Goal: Use online tool/utility: Utilize a website feature to perform a specific function

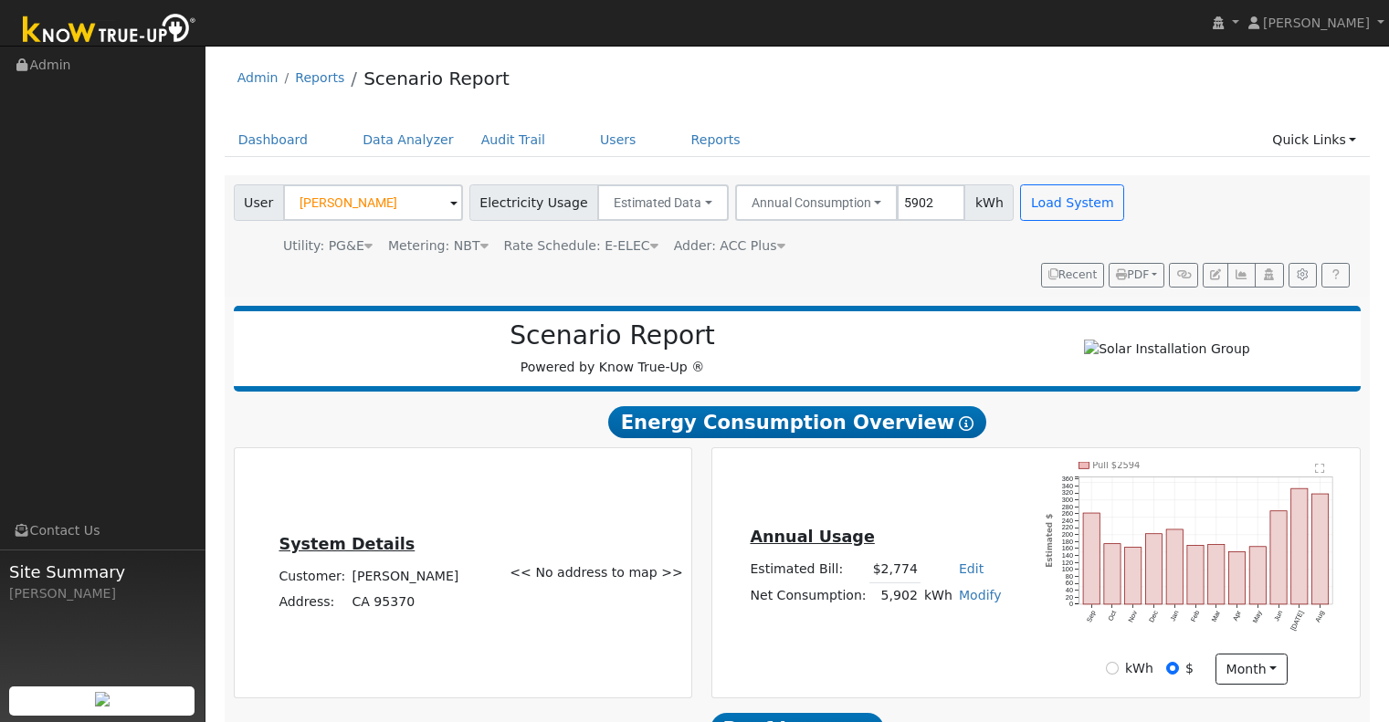
scroll to position [1158, 0]
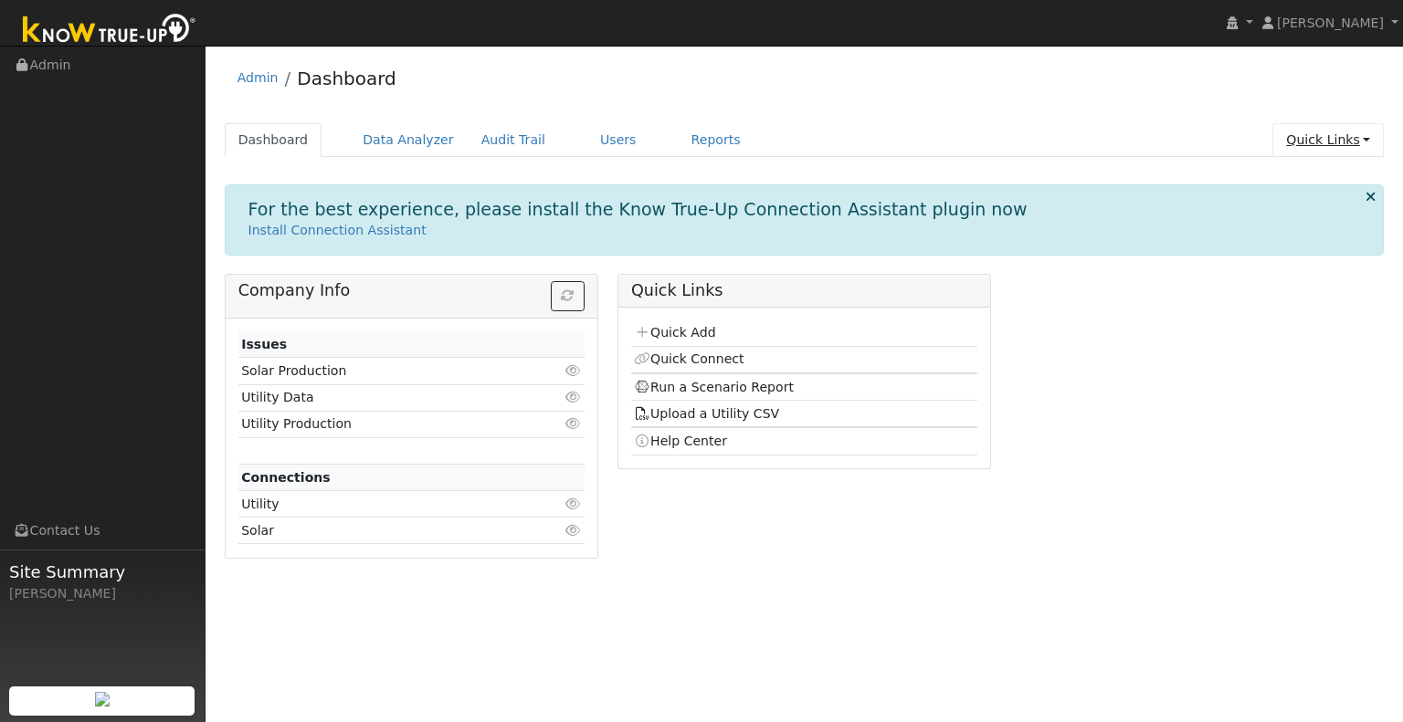
click at [1362, 137] on link "Quick Links" at bounding box center [1327, 140] width 111 height 34
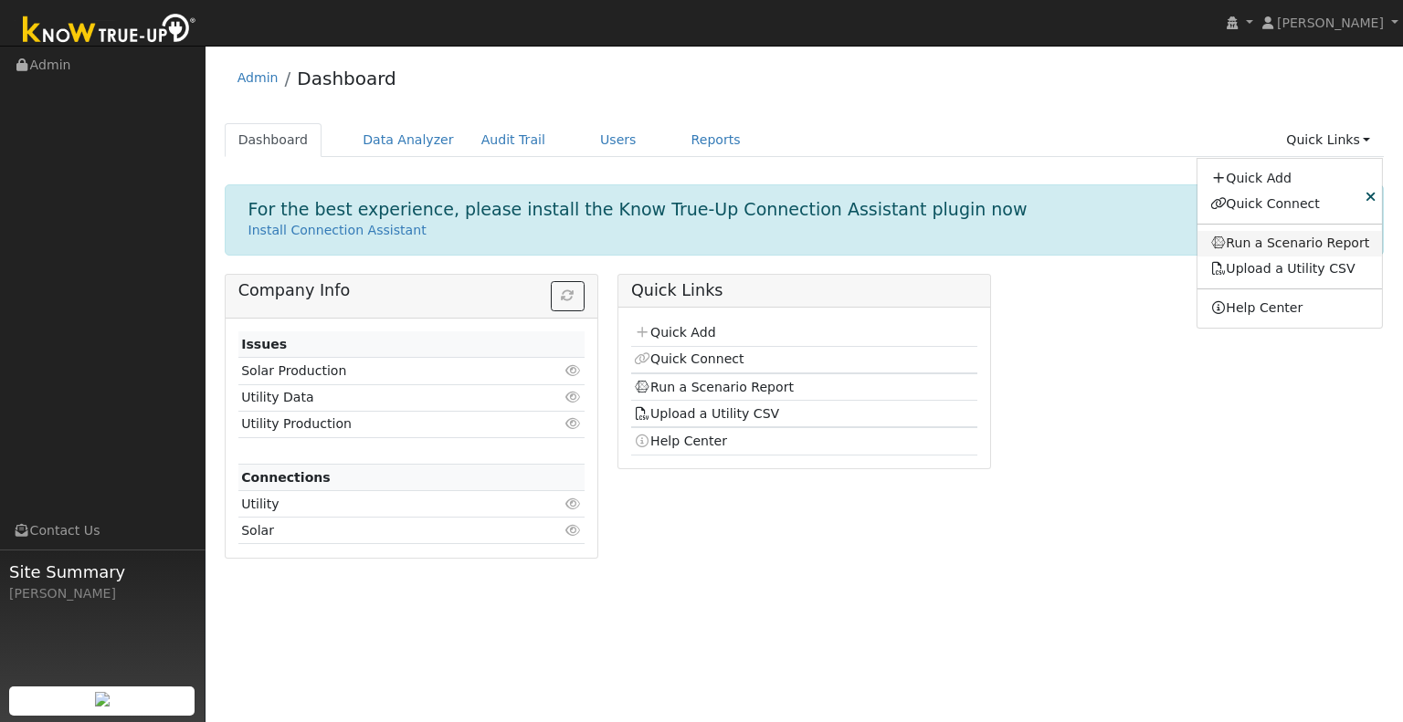
click at [1307, 245] on link "Run a Scenario Report" at bounding box center [1289, 244] width 185 height 26
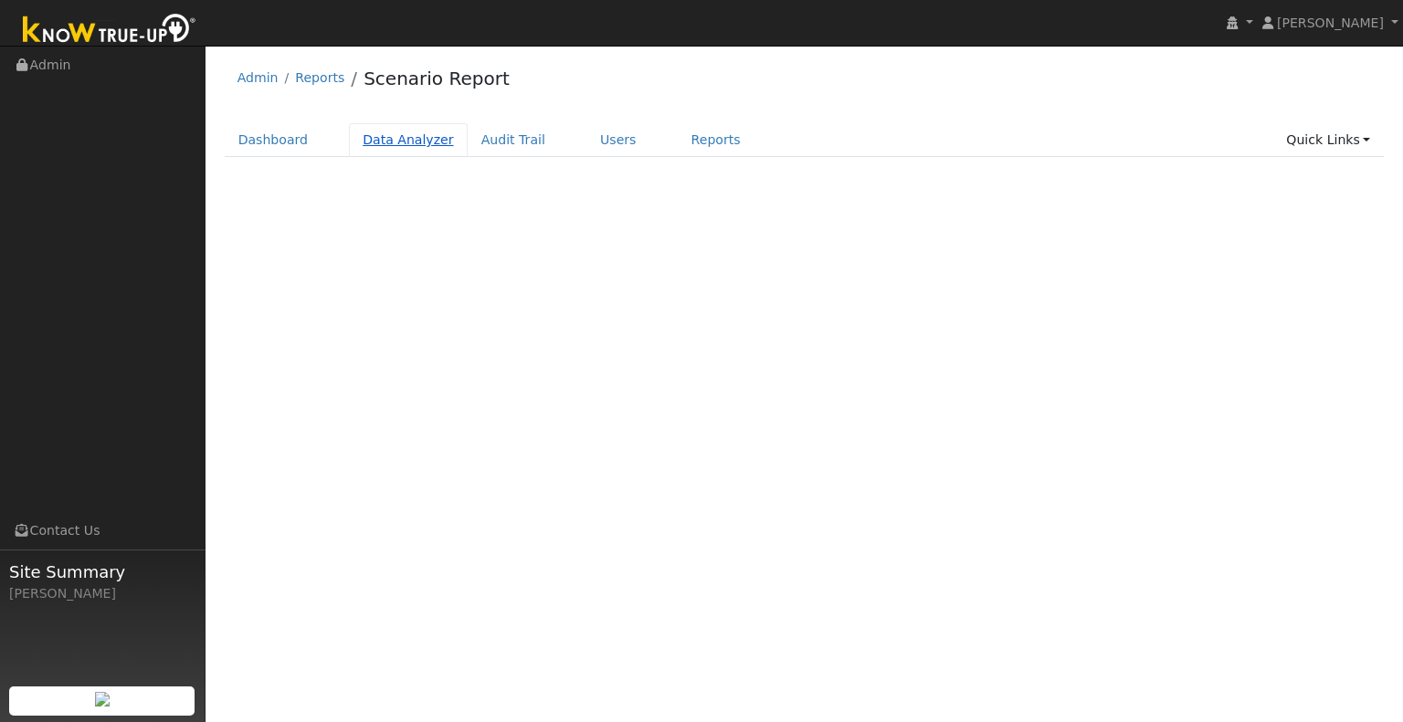
click at [387, 145] on link "Data Analyzer" at bounding box center [408, 140] width 119 height 34
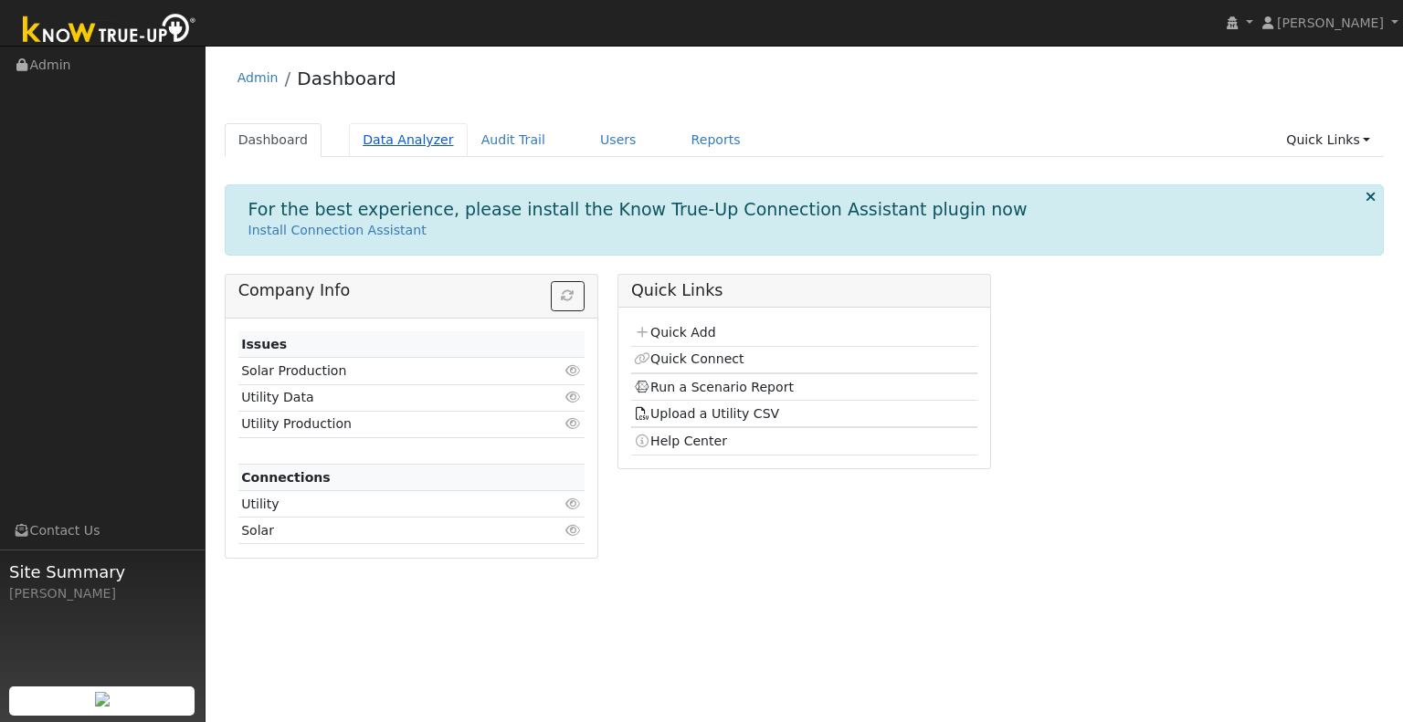
click at [425, 147] on link "Data Analyzer" at bounding box center [408, 140] width 119 height 34
click at [406, 142] on link "Data Analyzer" at bounding box center [408, 140] width 119 height 34
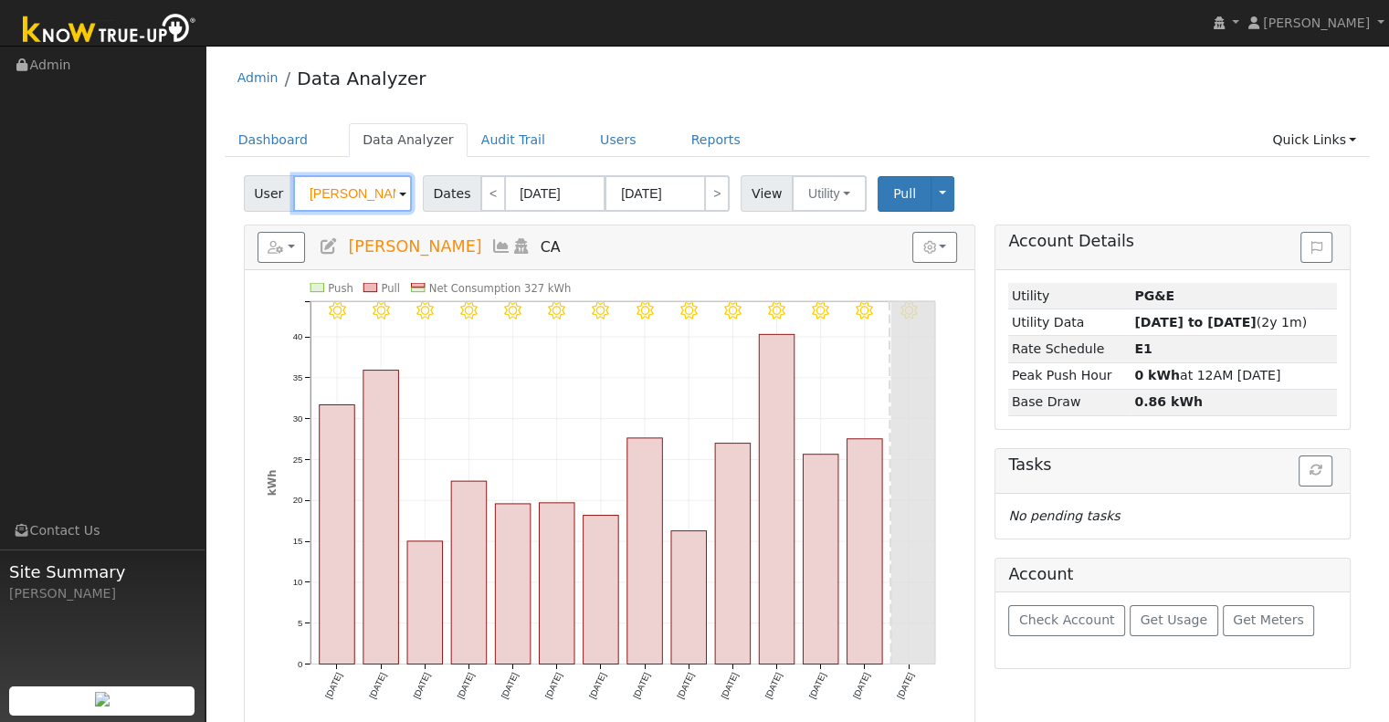
click at [353, 190] on input "[PERSON_NAME]" at bounding box center [352, 193] width 119 height 37
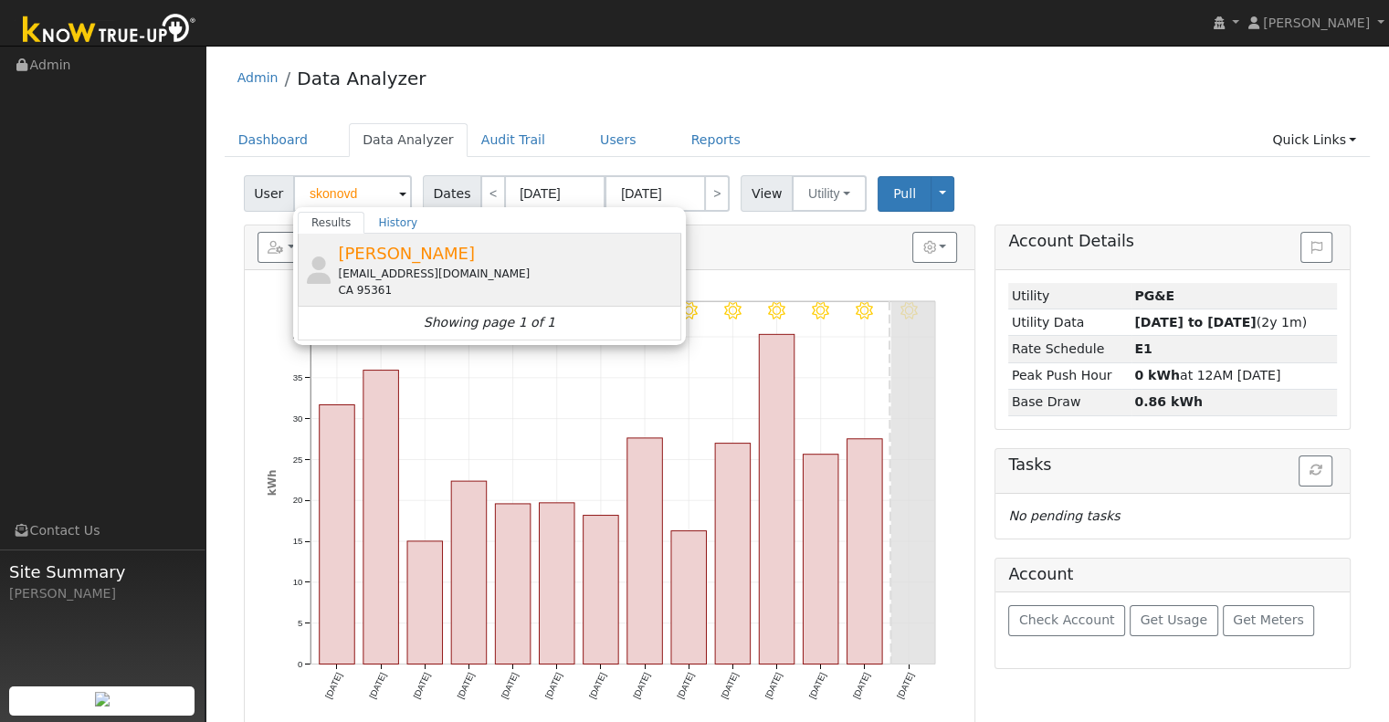
click at [371, 257] on span "[PERSON_NAME]" at bounding box center [406, 253] width 137 height 19
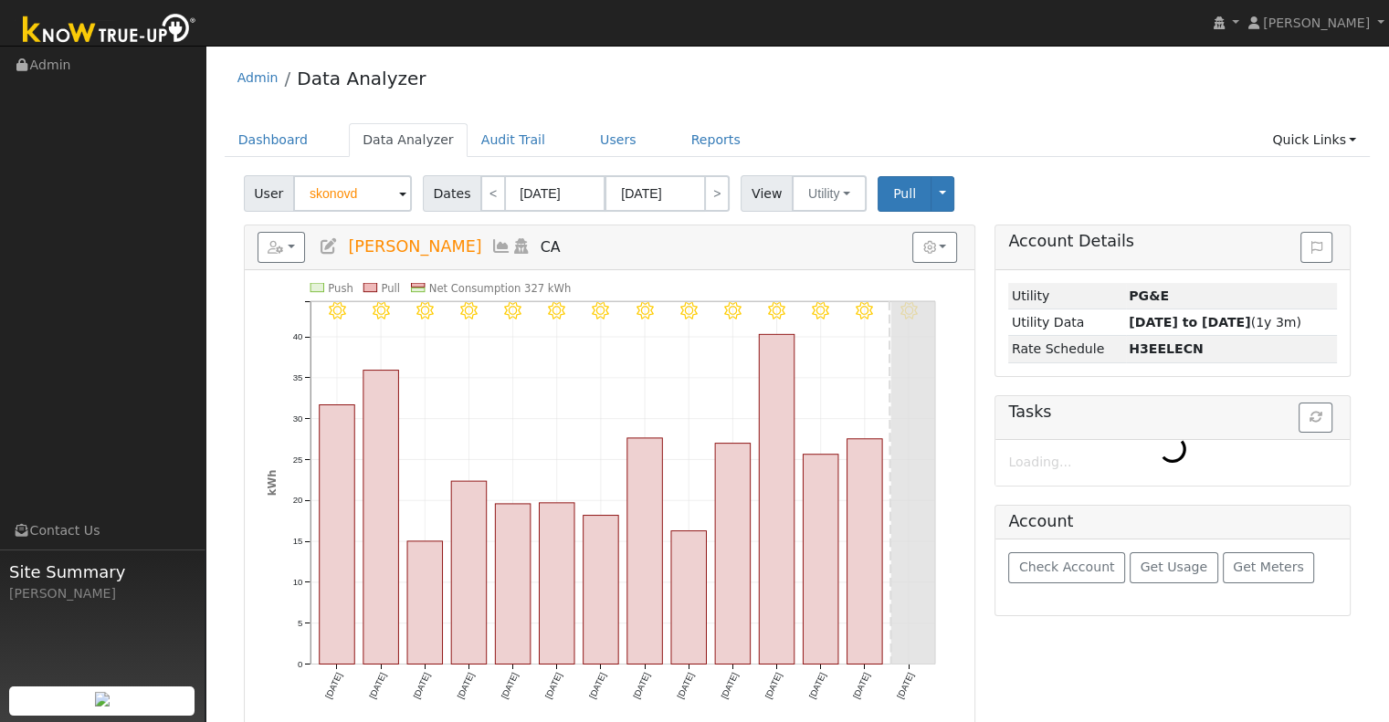
type input "[PERSON_NAME]"
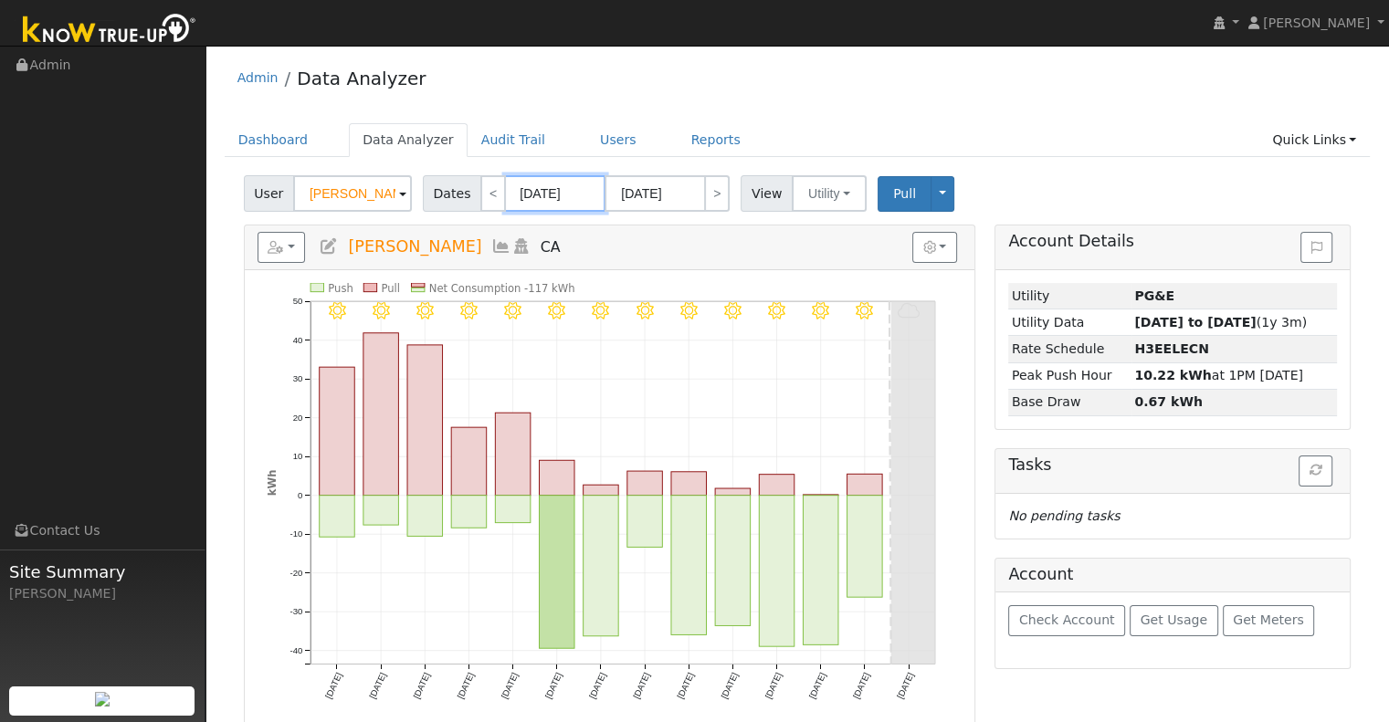
click at [557, 193] on input "[DATE]" at bounding box center [555, 193] width 100 height 37
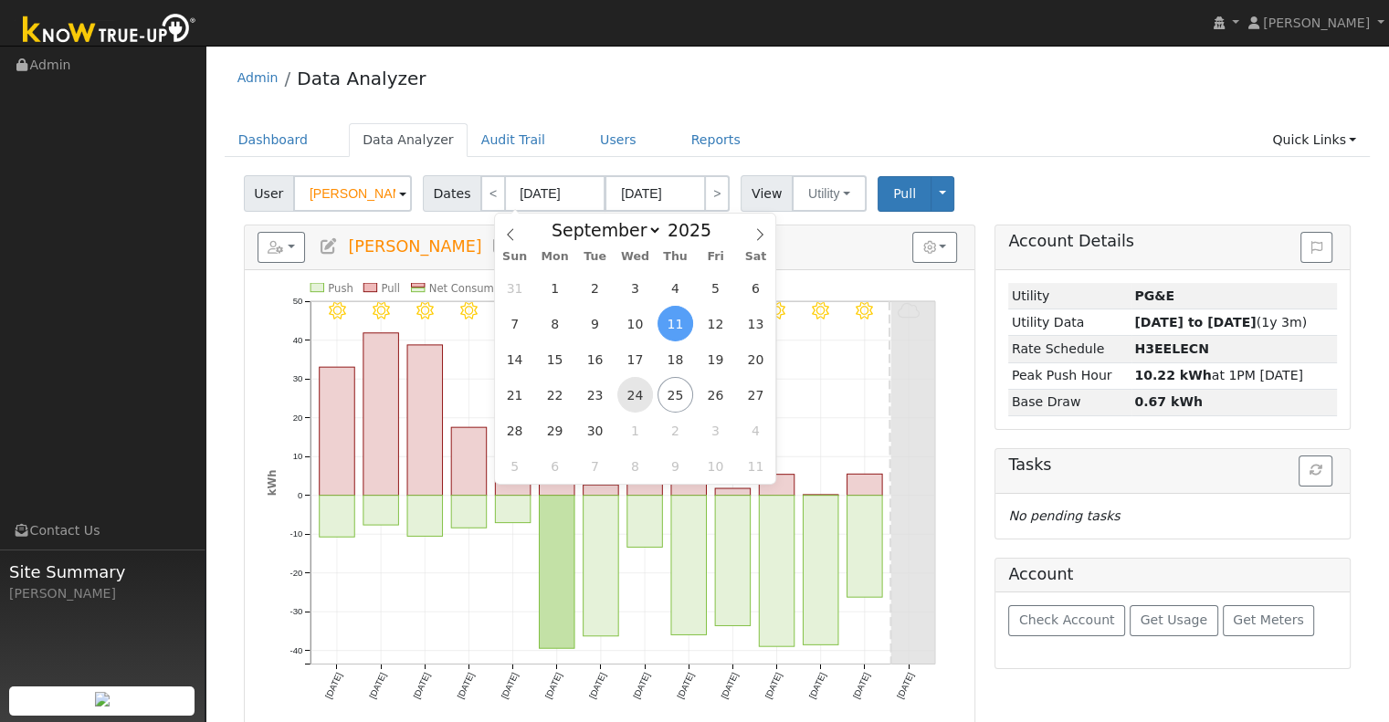
click at [643, 395] on span "24" at bounding box center [635, 395] width 36 height 36
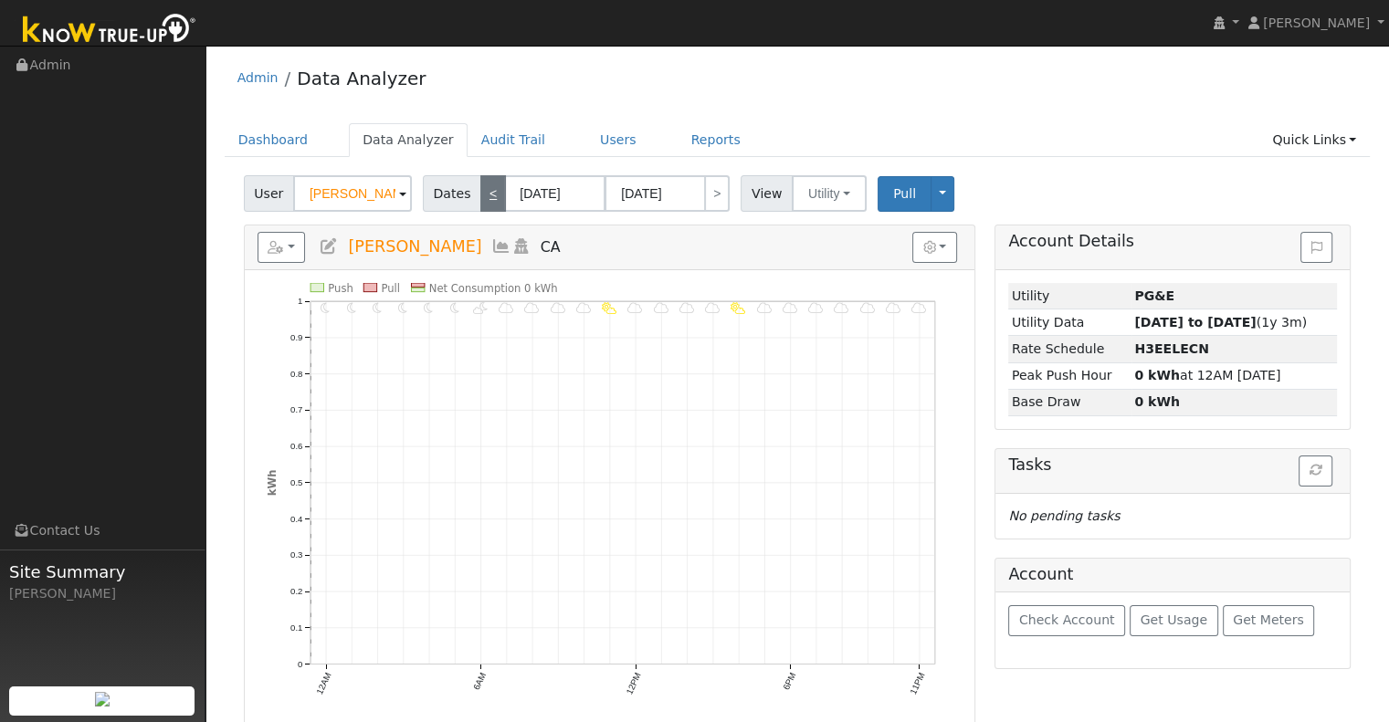
click at [485, 197] on link "<" at bounding box center [493, 193] width 26 height 37
type input "[DATE]"
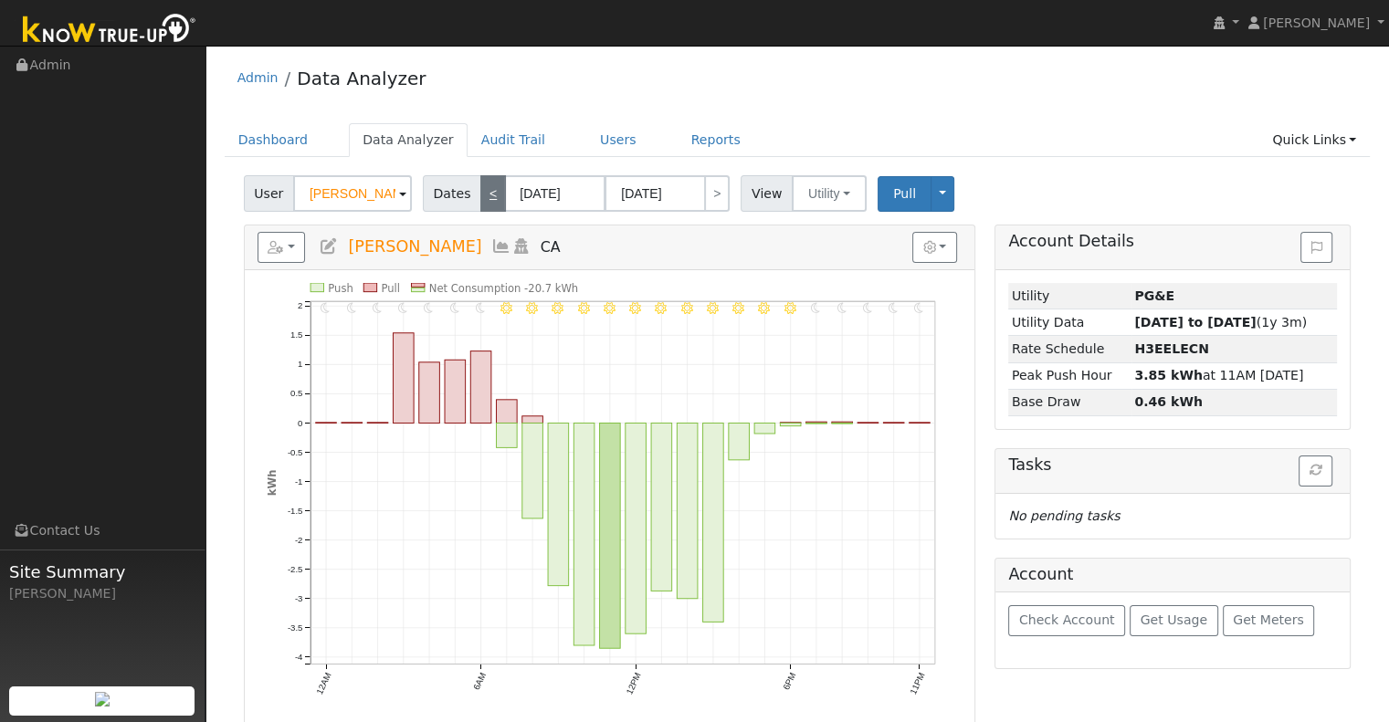
click at [486, 204] on link "<" at bounding box center [493, 193] width 26 height 37
type input "[DATE]"
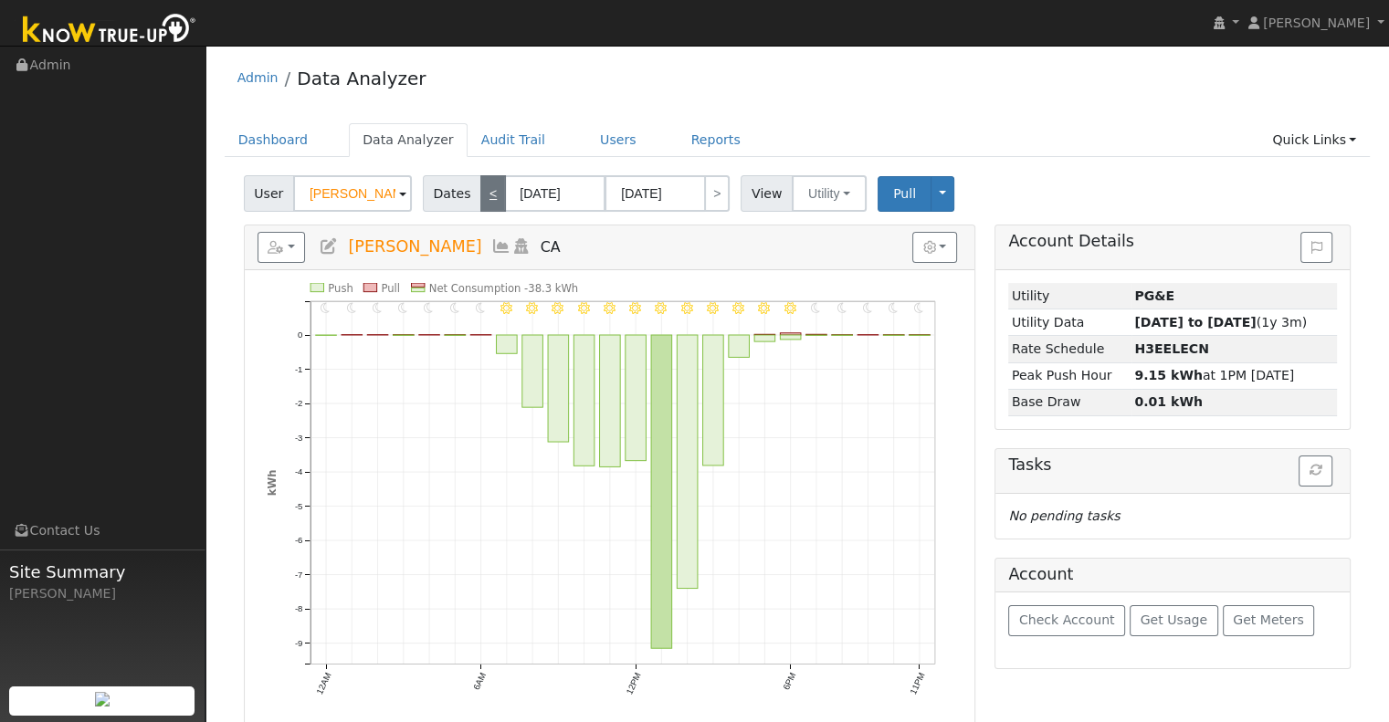
click at [480, 196] on link "<" at bounding box center [493, 193] width 26 height 37
type input "[DATE]"
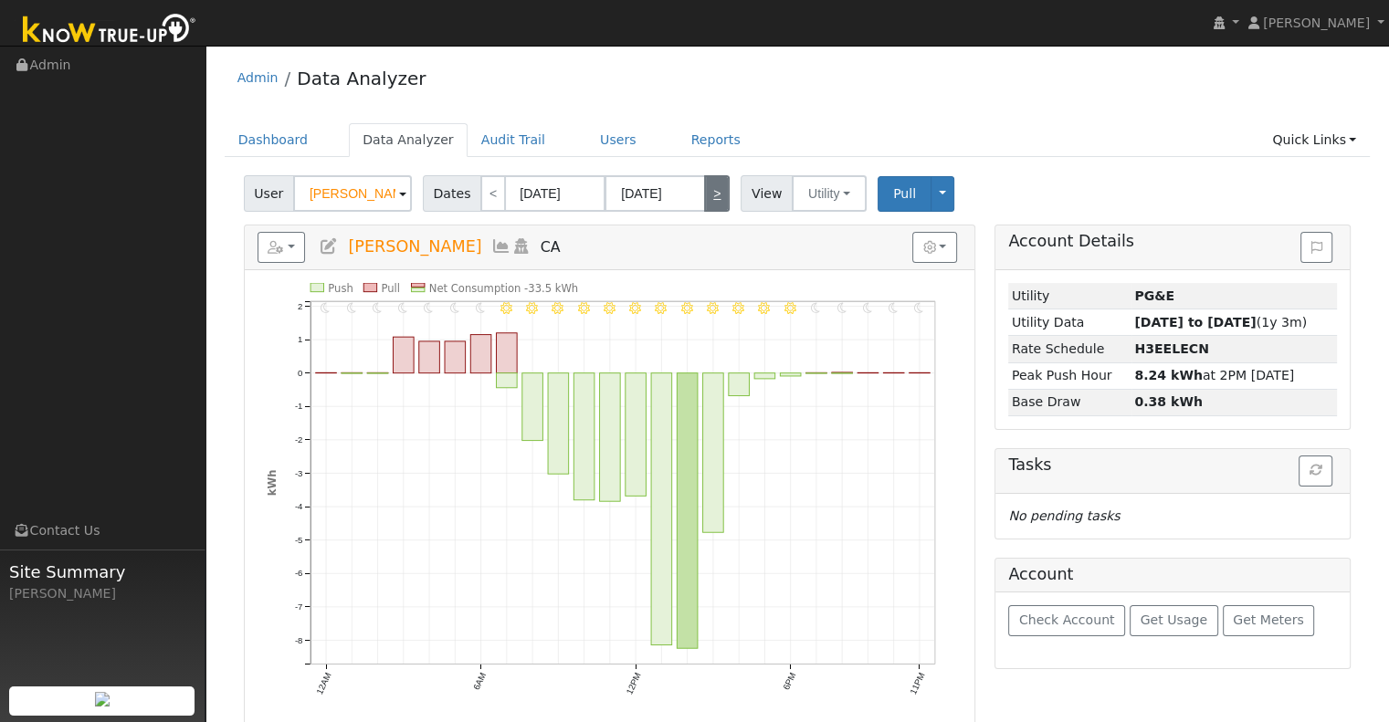
click at [707, 194] on link ">" at bounding box center [717, 193] width 26 height 37
type input "[DATE]"
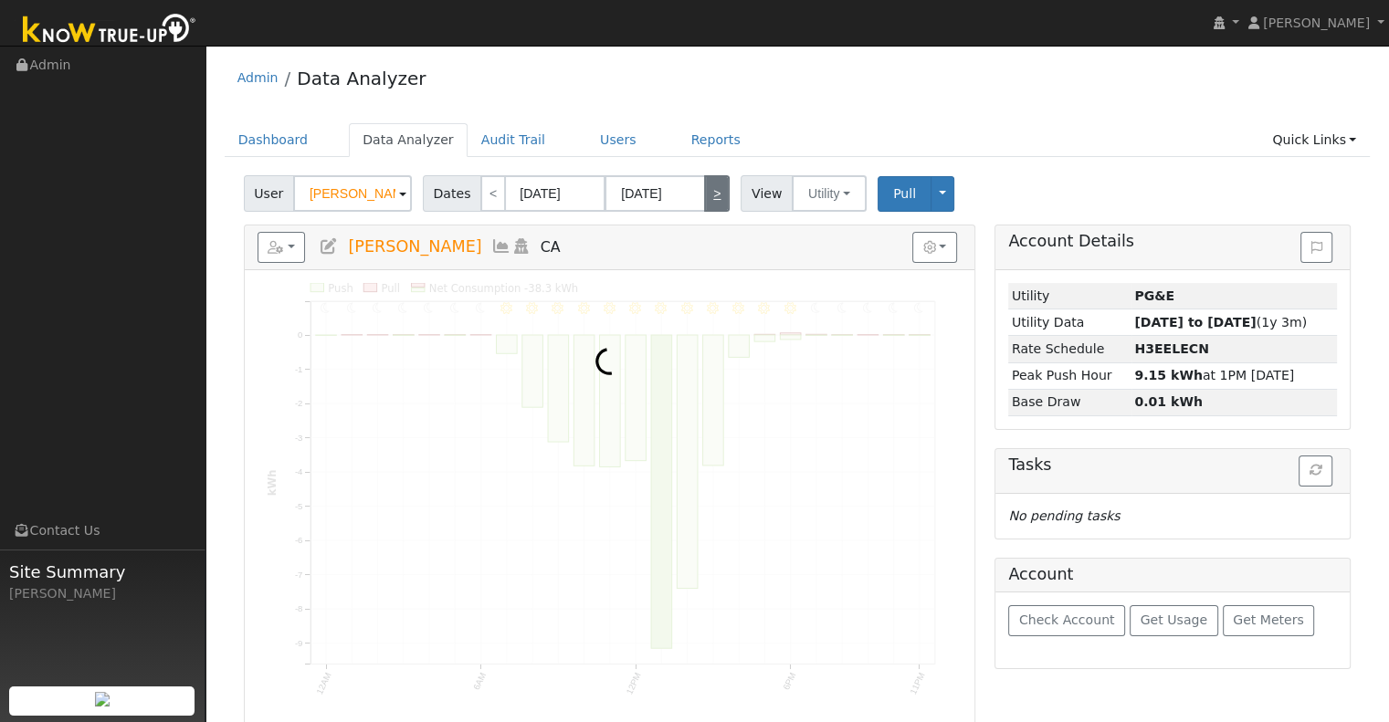
click at [707, 194] on link ">" at bounding box center [717, 193] width 26 height 37
type input "[DATE]"
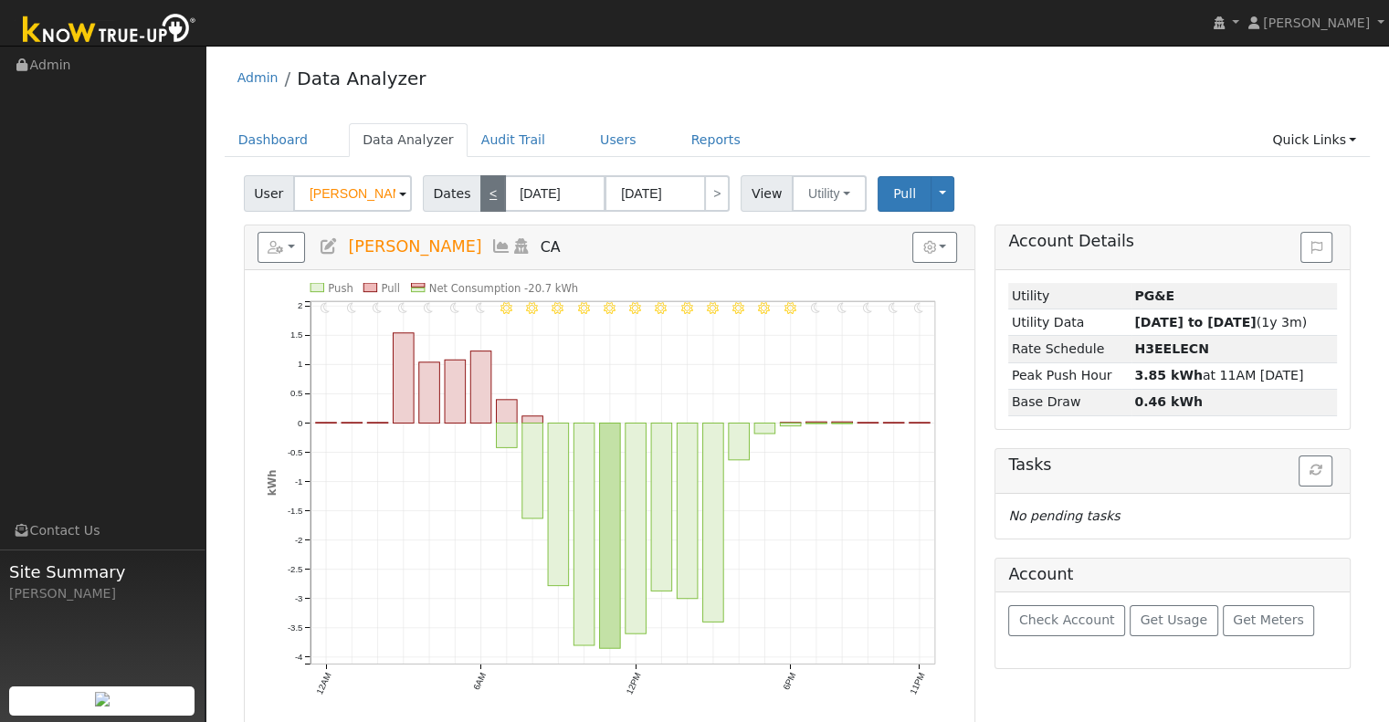
click at [486, 204] on link "<" at bounding box center [493, 193] width 26 height 37
type input "[DATE]"
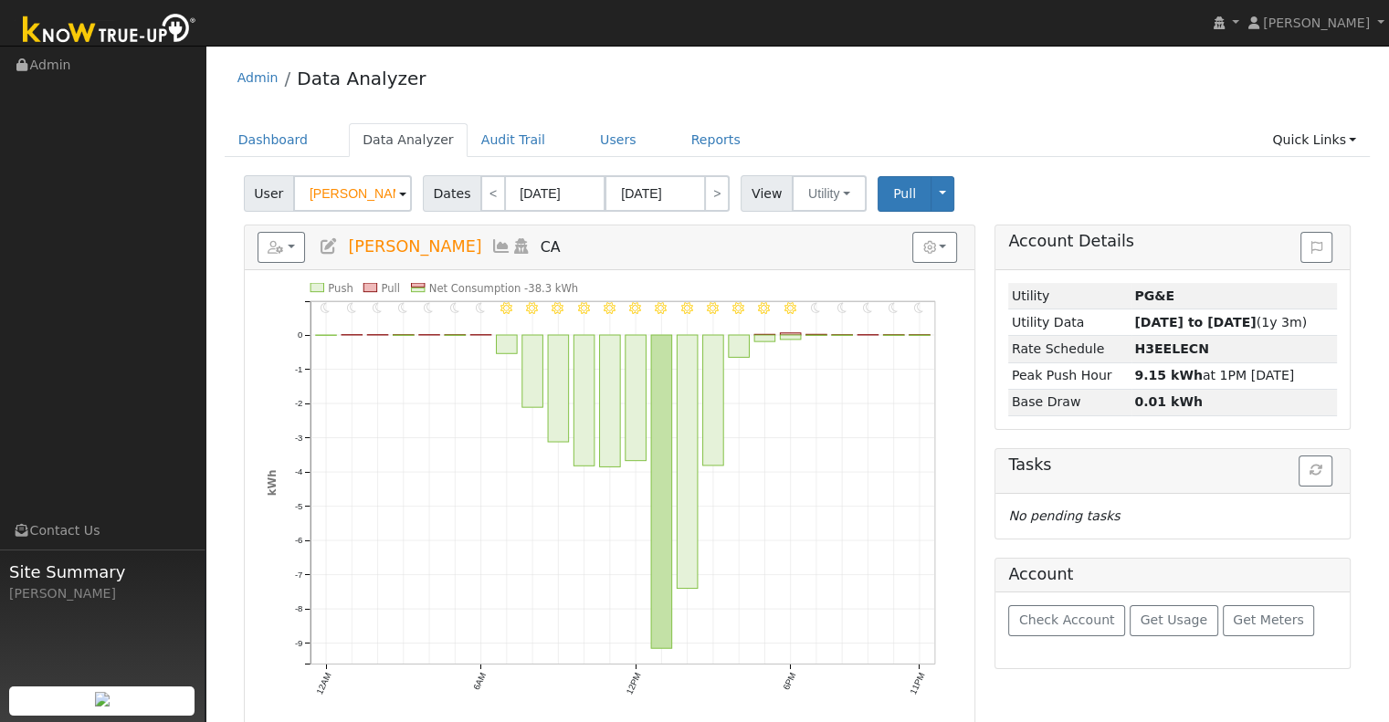
click at [461, 182] on span "Dates" at bounding box center [452, 193] width 58 height 37
click at [483, 185] on link "<" at bounding box center [493, 193] width 26 height 37
type input "[DATE]"
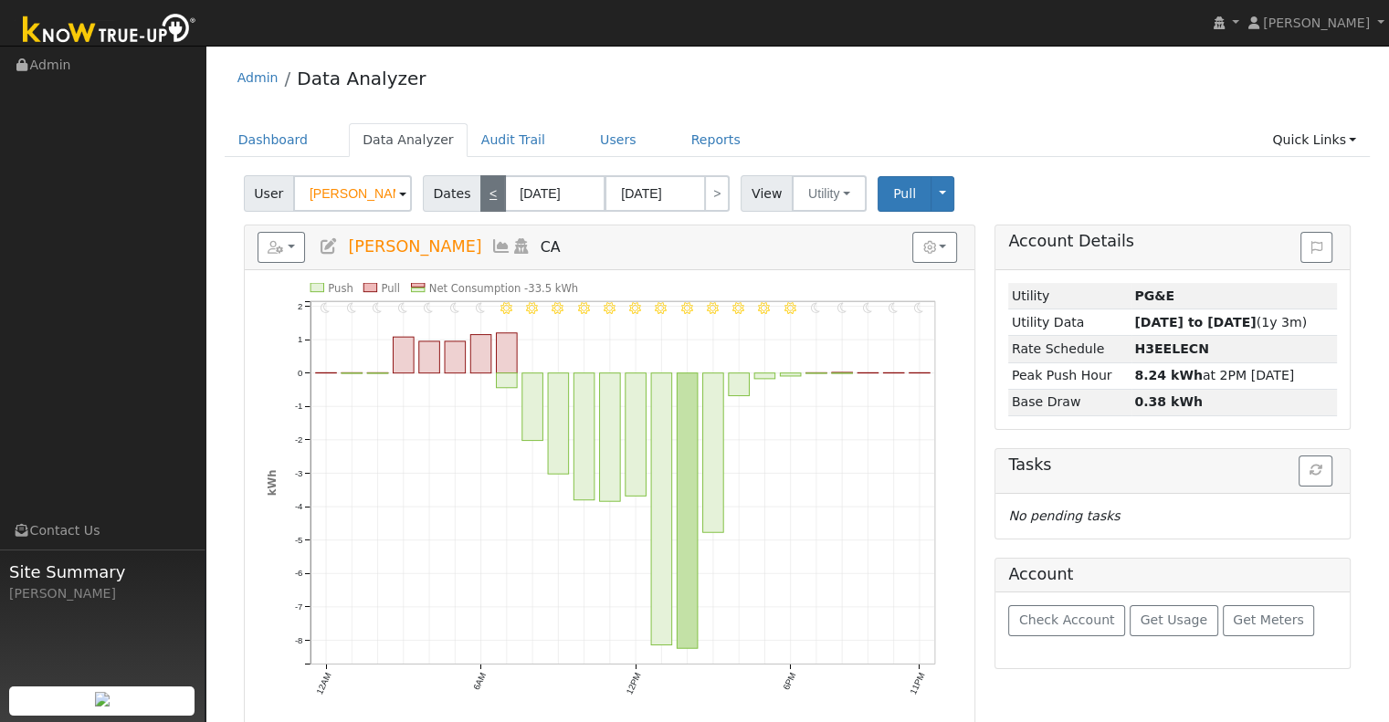
click at [484, 194] on link "<" at bounding box center [493, 193] width 26 height 37
type input "[DATE]"
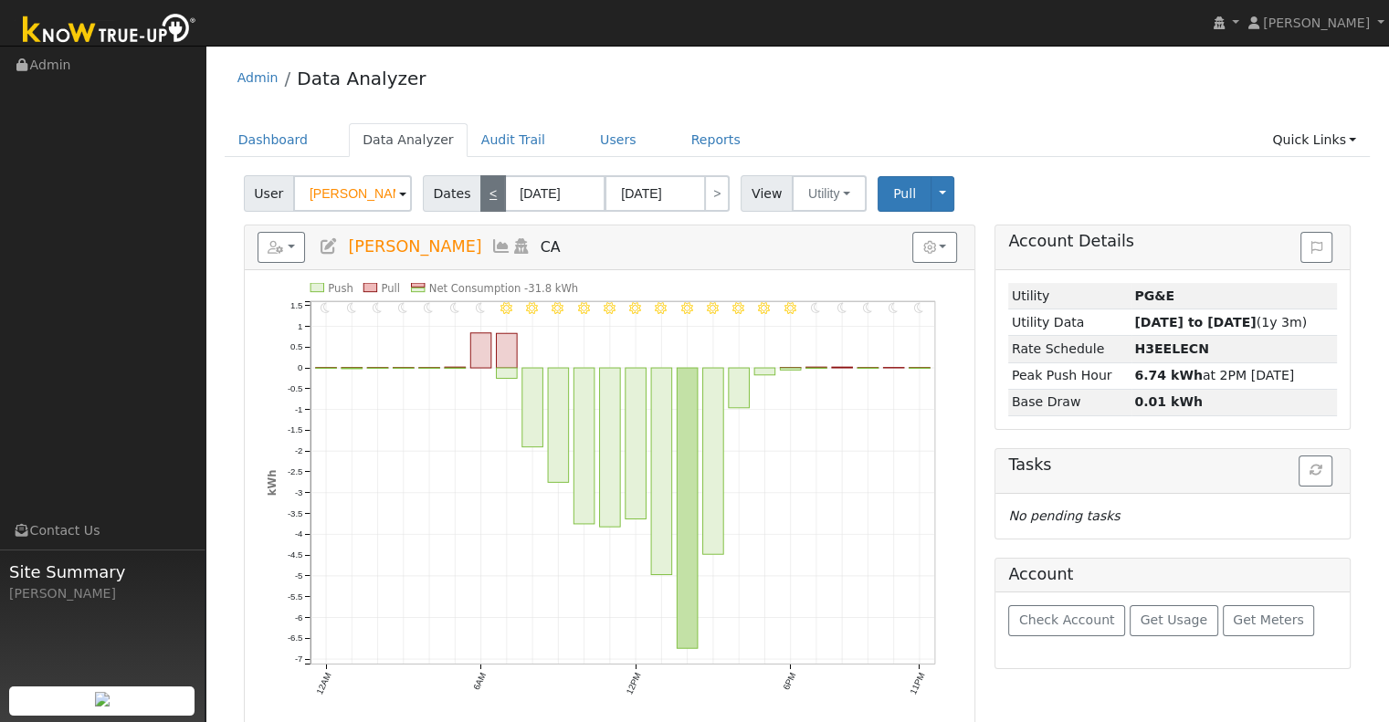
click at [485, 182] on link "<" at bounding box center [493, 193] width 26 height 37
type input "[DATE]"
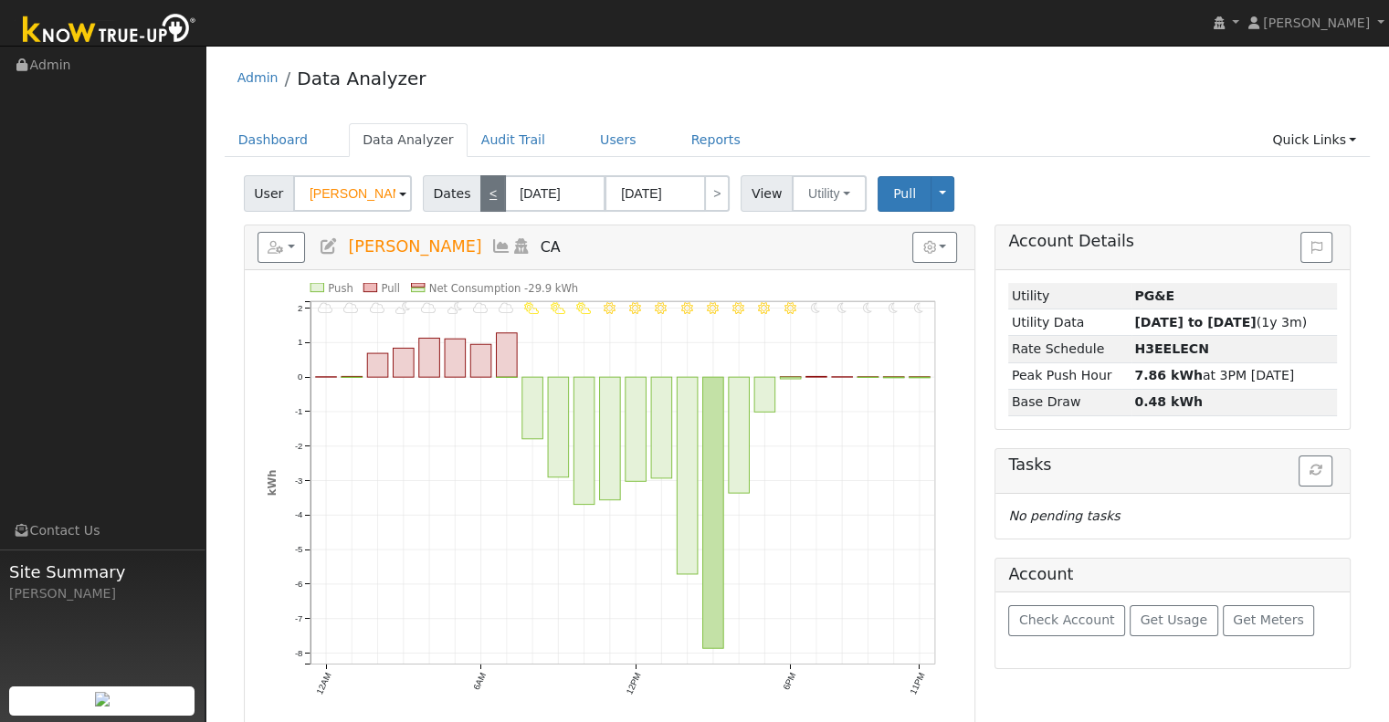
click at [480, 190] on link "<" at bounding box center [493, 193] width 26 height 37
type input "[DATE]"
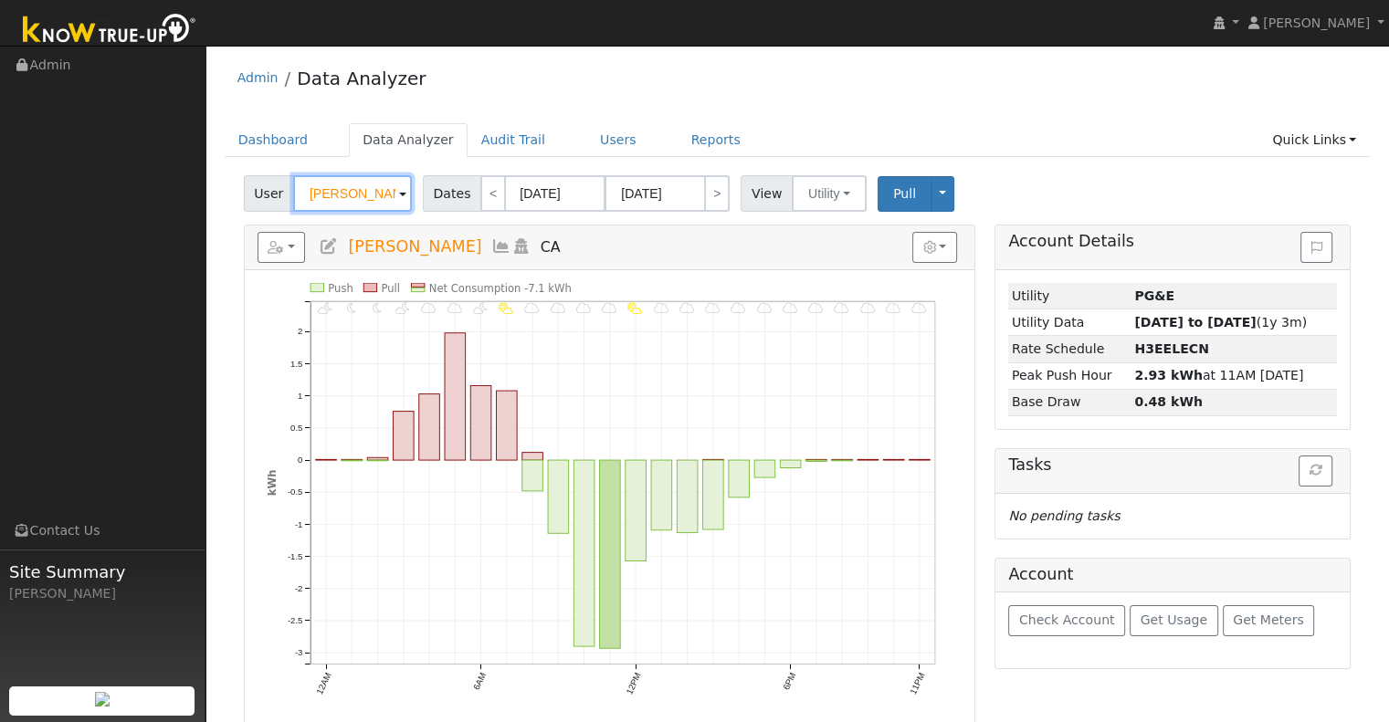
click at [350, 190] on input "[PERSON_NAME]" at bounding box center [352, 193] width 119 height 37
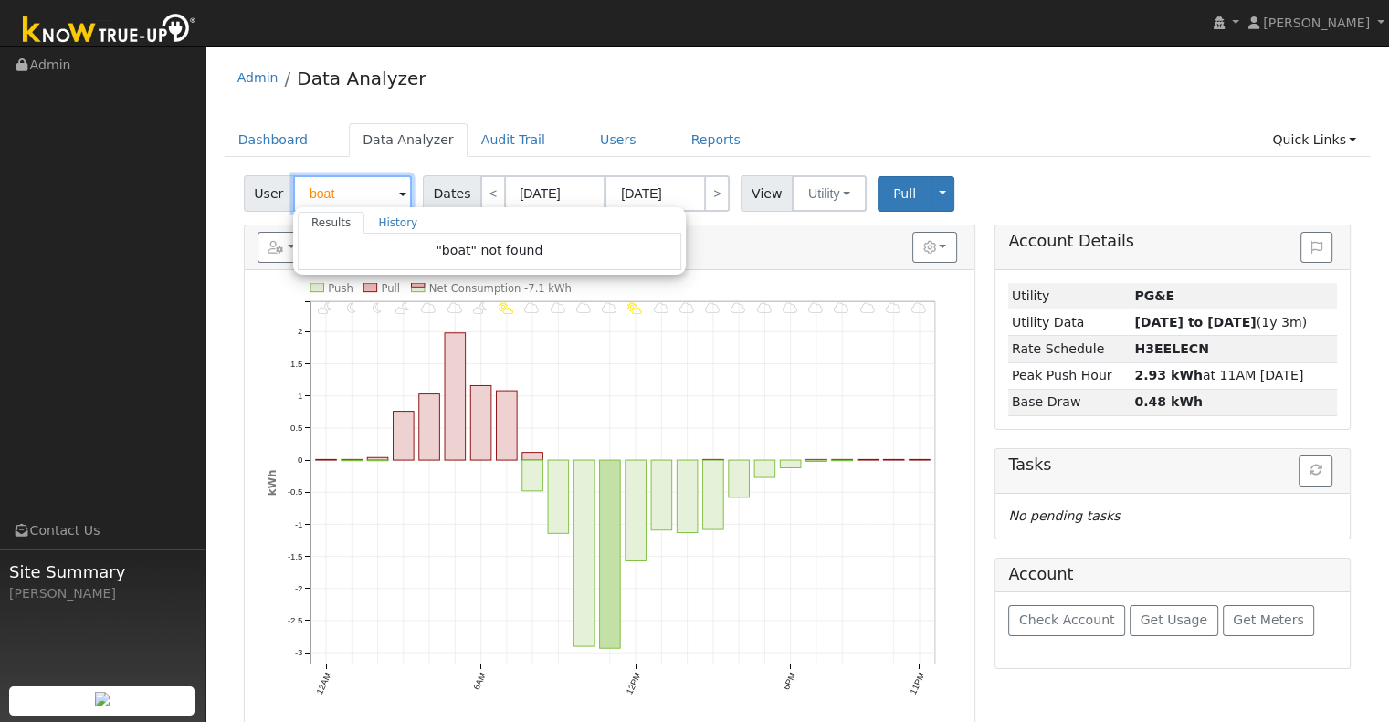
type input "boat"
